Goal: Check status: Check status

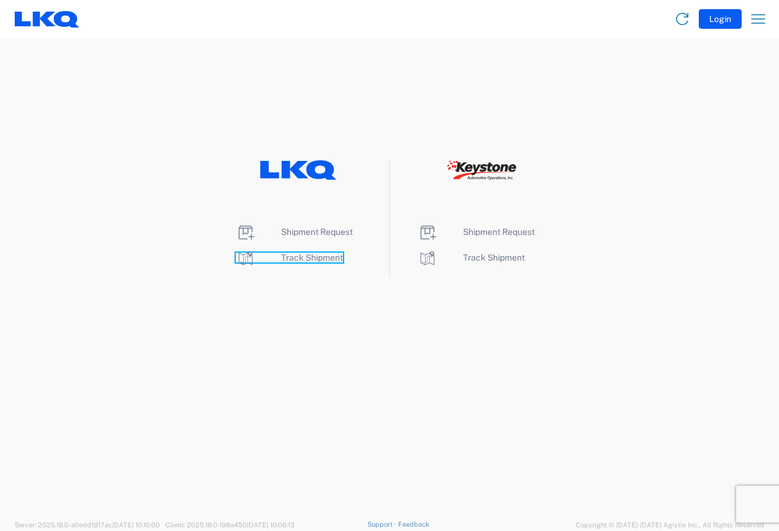
click at [311, 257] on span "Track Shipment" at bounding box center [312, 258] width 62 height 10
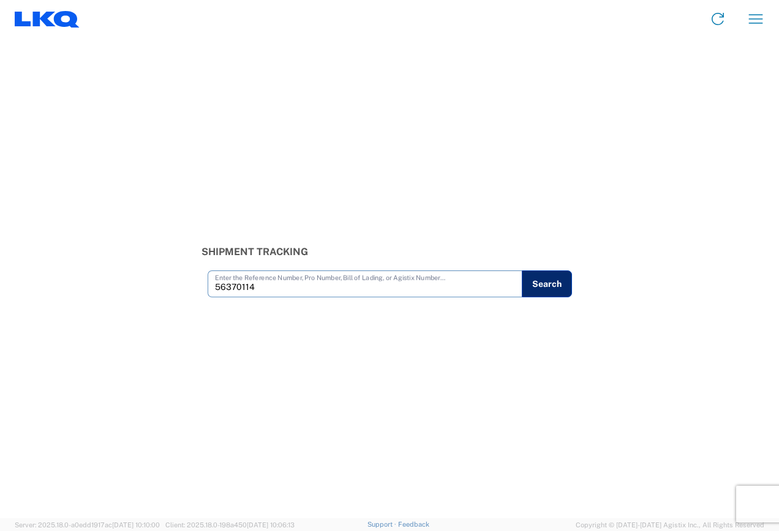
type input "56370114"
click at [551, 286] on button "Search" at bounding box center [547, 284] width 50 height 27
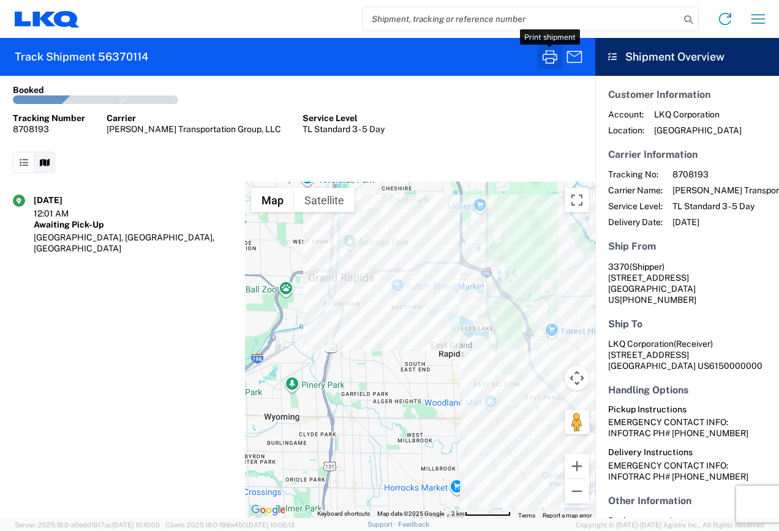
click at [550, 58] on icon "button" at bounding box center [549, 56] width 15 height 13
